Goal: Find specific page/section: Find specific page/section

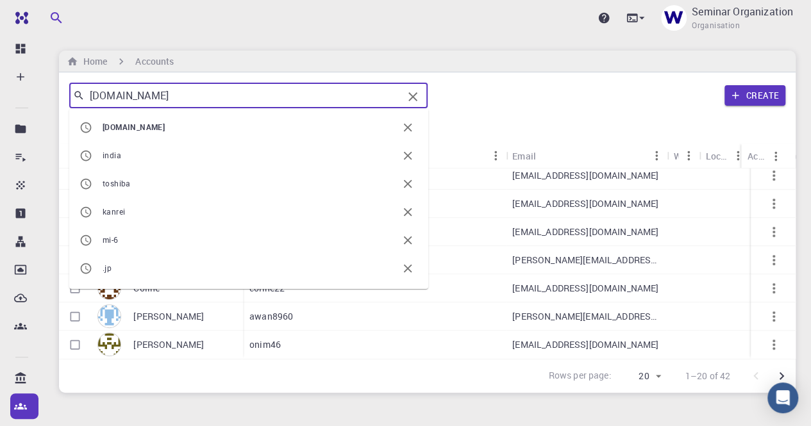
drag, startPoint x: 161, startPoint y: 101, endPoint x: 88, endPoint y: 99, distance: 72.4
click at [88, 99] on input "[DOMAIN_NAME]" at bounding box center [244, 96] width 318 height 18
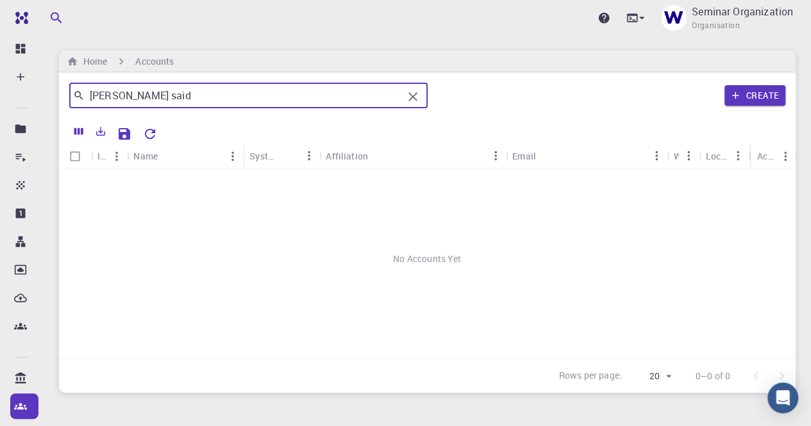
click at [192, 100] on input "[PERSON_NAME] said" at bounding box center [244, 96] width 318 height 18
type input "[PERSON_NAME]"
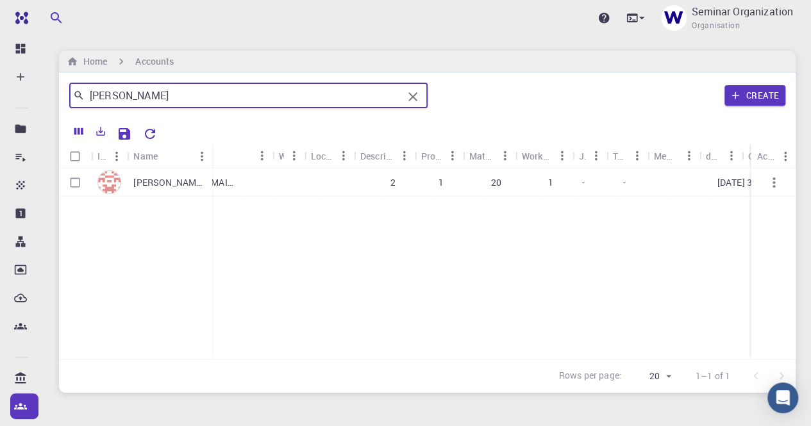
scroll to position [0, 324]
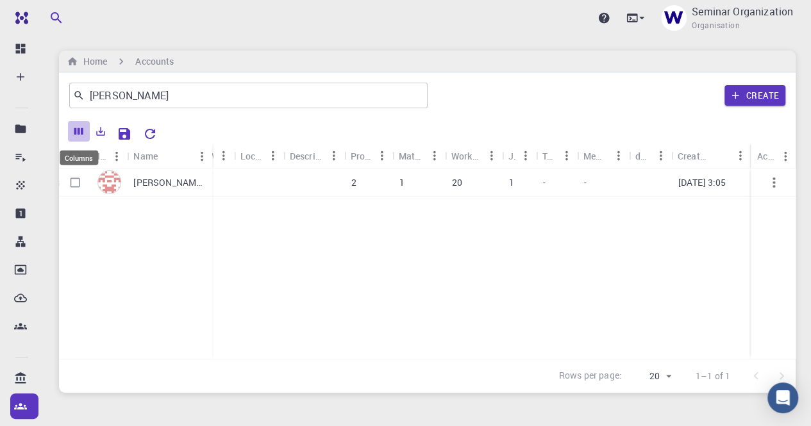
click at [79, 131] on icon "Columns" at bounding box center [78, 131] width 9 height 7
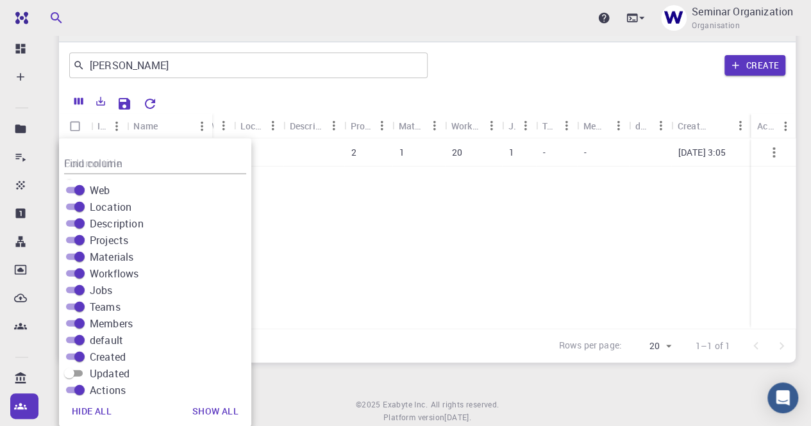
scroll to position [160, 0]
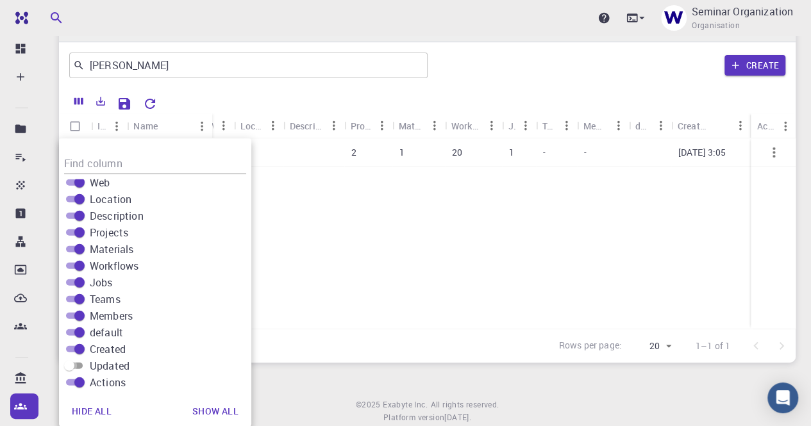
click at [82, 364] on input "Updated" at bounding box center [69, 365] width 46 height 15
checkbox input "true"
click at [402, 282] on div "[PERSON_NAME] [PERSON_NAME] [PERSON_NAME] technical universty [EMAIL_ADDRESS][D…" at bounding box center [307, 233] width 1145 height 190
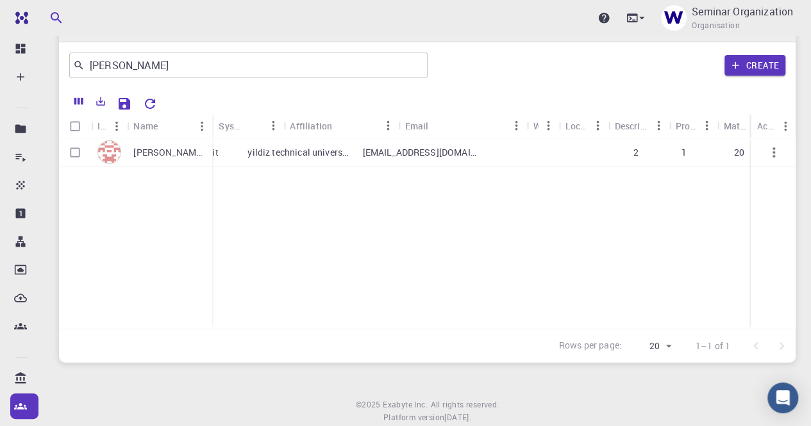
scroll to position [0, 0]
drag, startPoint x: 286, startPoint y: 156, endPoint x: 395, endPoint y: 158, distance: 109.0
click at [395, 158] on div "yildiz technical universty" at bounding box center [340, 152] width 115 height 28
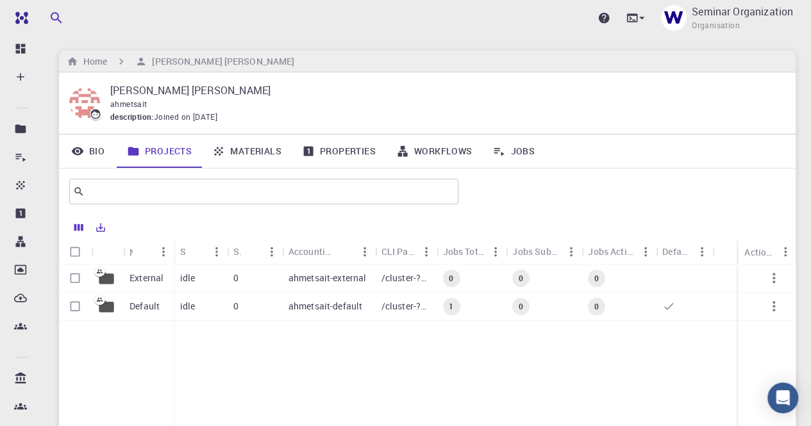
click at [90, 150] on link "Bio" at bounding box center [88, 151] width 58 height 33
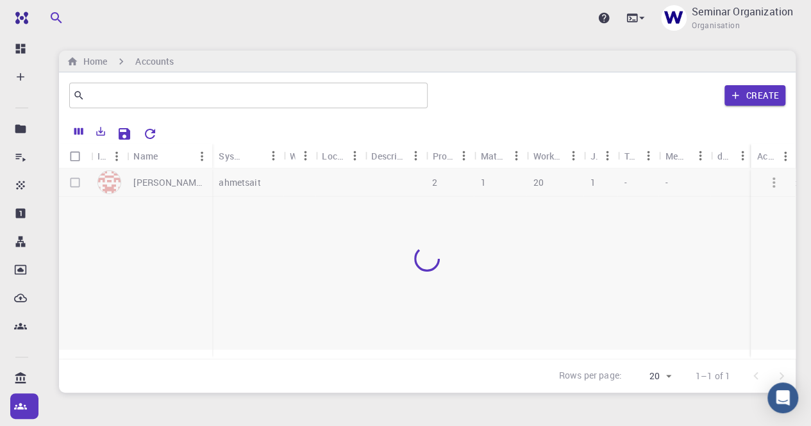
scroll to position [30, 0]
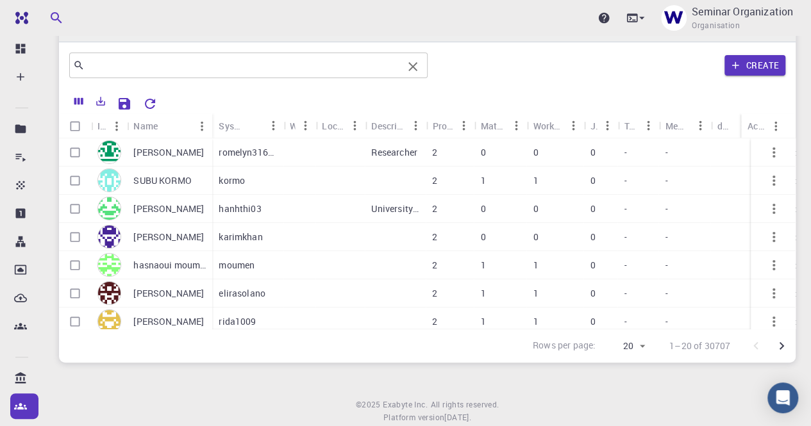
click at [242, 69] on input "text" at bounding box center [244, 65] width 318 height 18
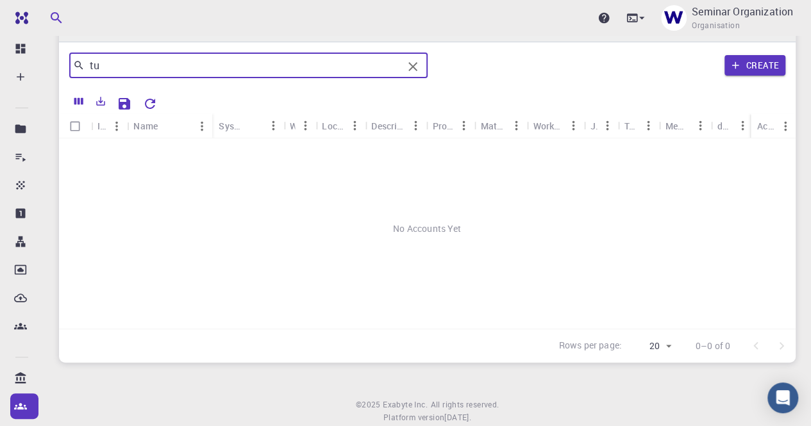
type input "t"
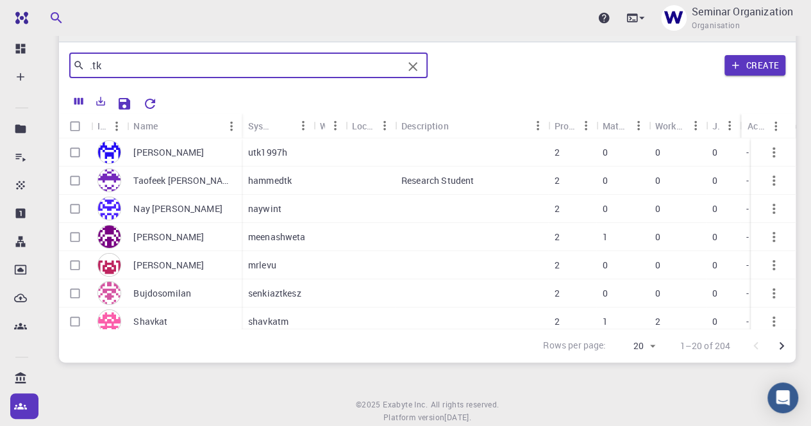
type input ".tk"
